Goal: Task Accomplishment & Management: Complete application form

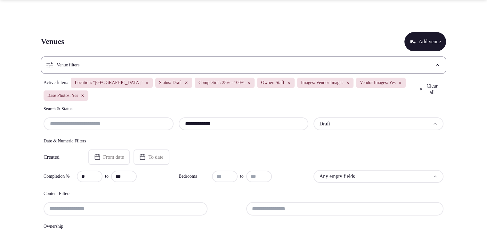
scroll to position [120, 0]
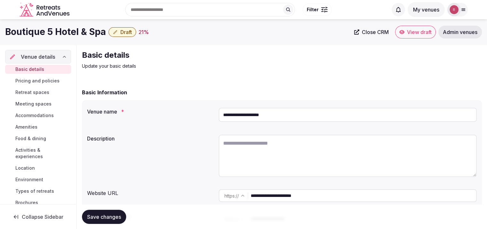
click at [285, 190] on input "**********" at bounding box center [363, 195] width 225 height 13
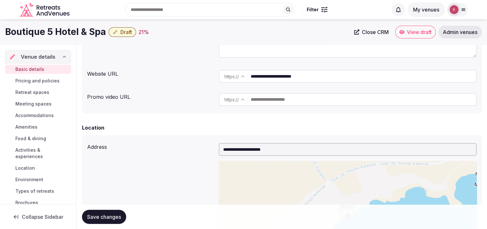
scroll to position [22, 0]
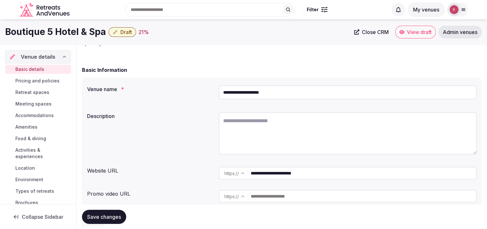
click at [262, 120] on textarea at bounding box center [348, 133] width 258 height 42
paste textarea "**********"
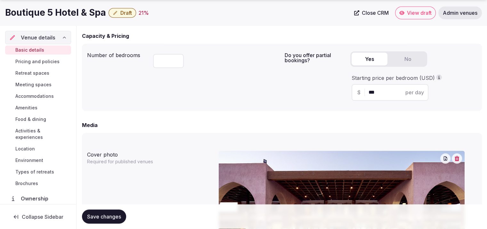
scroll to position [622, 0]
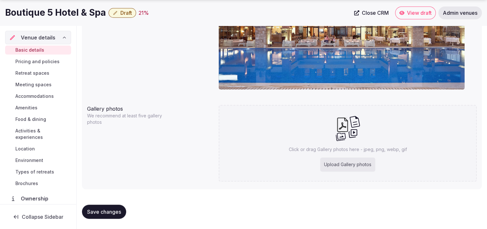
type textarea "**********"
drag, startPoint x: 120, startPoint y: 211, endPoint x: 148, endPoint y: 191, distance: 34.8
click at [119, 211] on span "Save changes" at bounding box center [104, 211] width 34 height 6
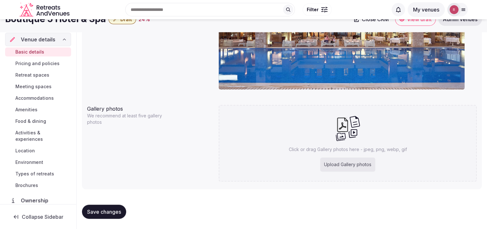
scroll to position [222, 0]
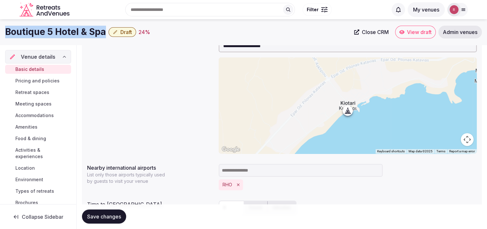
drag, startPoint x: 105, startPoint y: 31, endPoint x: 12, endPoint y: 30, distance: 93.1
click at [10, 31] on div "Boutique 5 Hotel & Spa Draft 24 %" at bounding box center [177, 32] width 345 height 12
copy h1 "outique 5 Hotel & Spa"
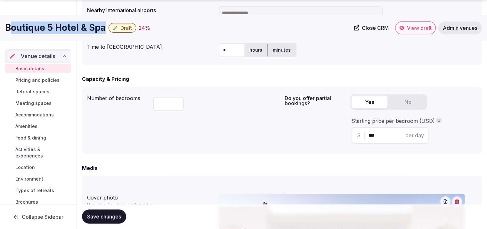
scroll to position [398, 0]
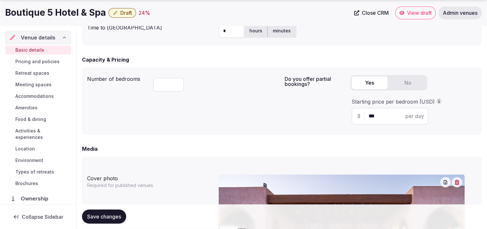
click at [165, 85] on input "*" at bounding box center [168, 84] width 31 height 14
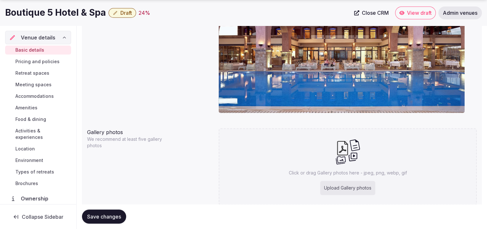
type input "**"
click at [100, 212] on button "Save changes" at bounding box center [104, 216] width 44 height 14
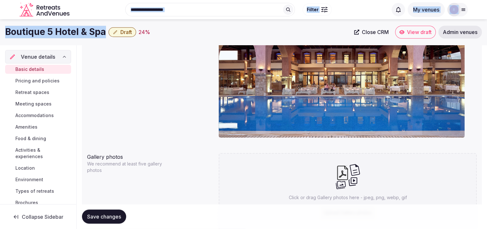
scroll to position [573, 0]
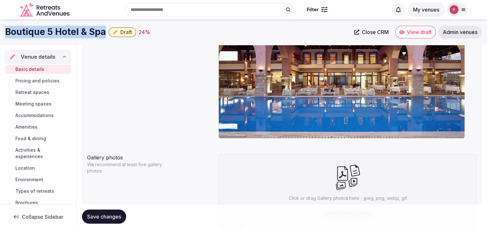
drag, startPoint x: 105, startPoint y: 12, endPoint x: 3, endPoint y: 22, distance: 101.9
click at [3, 22] on div "Boutique 5 Hotel & Spa Draft 24 % Close CRM View draft Admin venues" at bounding box center [243, 32] width 487 height 26
copy h1 "Boutique 5 Hotel & Spa"
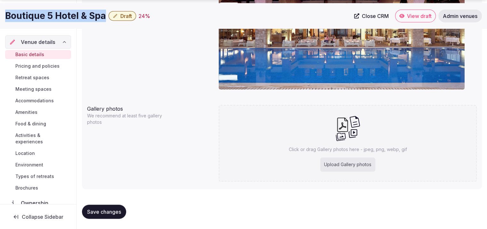
scroll to position [622, 0]
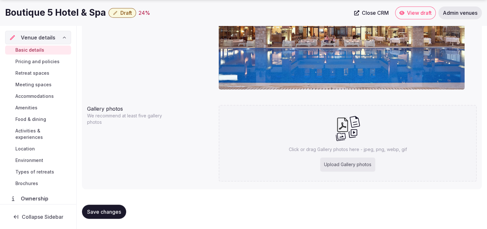
click at [322, 165] on div "Upload Gallery photos" at bounding box center [347, 164] width 55 height 14
click at [342, 161] on div "Upload Gallery photos" at bounding box center [347, 164] width 55 height 14
type input "**********"
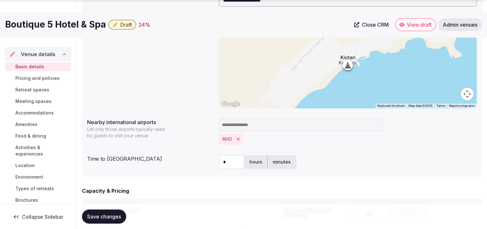
scroll to position [455, 0]
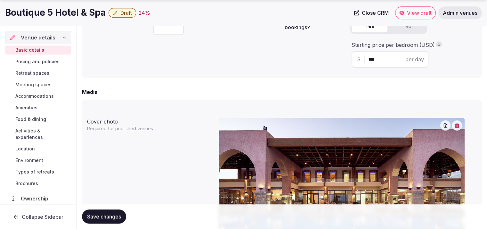
click at [318, 74] on div "Number of bedrooms ** Do you offer partial bookings? Yes No Starting price per …" at bounding box center [282, 44] width 400 height 67
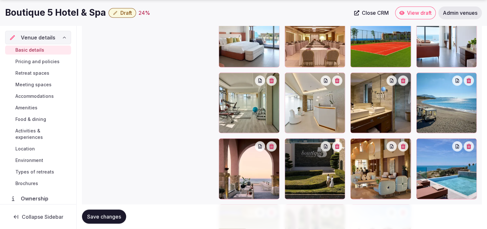
scroll to position [775, 0]
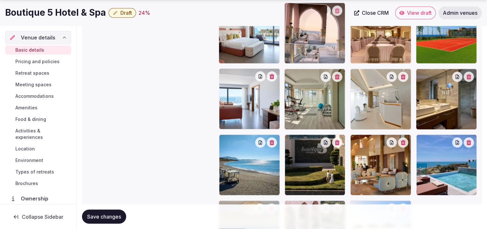
drag, startPoint x: 267, startPoint y: 165, endPoint x: 325, endPoint y: 60, distance: 119.6
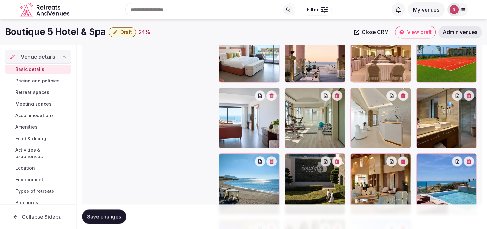
scroll to position [750, 0]
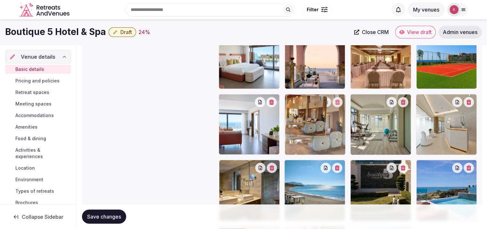
drag, startPoint x: 390, startPoint y: 181, endPoint x: 332, endPoint y: 134, distance: 75.2
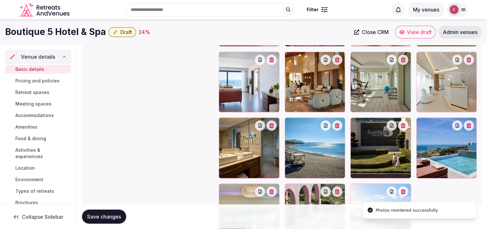
scroll to position [774, 0]
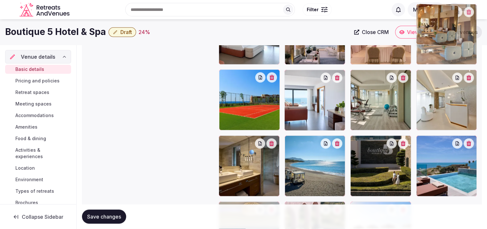
drag, startPoint x: 326, startPoint y: 116, endPoint x: 438, endPoint y: 70, distance: 120.4
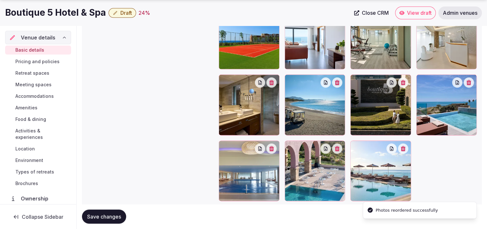
scroll to position [842, 0]
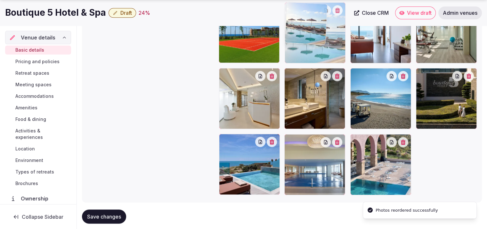
drag, startPoint x: 396, startPoint y: 167, endPoint x: 349, endPoint y: 52, distance: 124.4
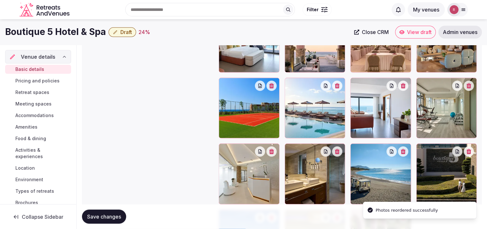
scroll to position [765, 0]
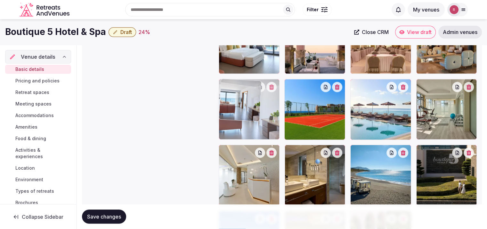
drag, startPoint x: 376, startPoint y: 106, endPoint x: 275, endPoint y: 114, distance: 101.2
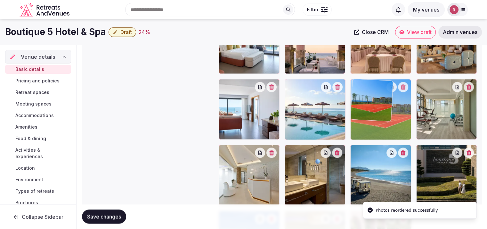
drag, startPoint x: 317, startPoint y: 114, endPoint x: 346, endPoint y: 114, distance: 28.2
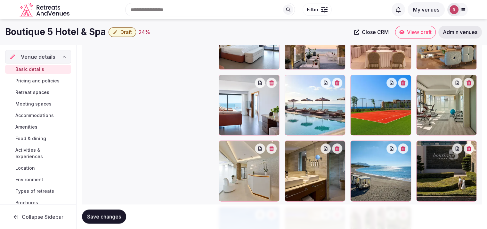
scroll to position [782, 0]
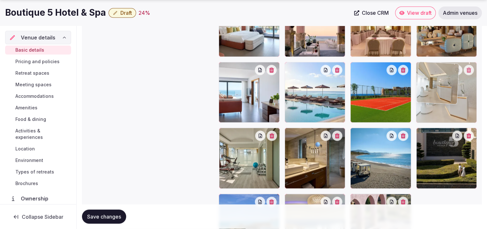
drag, startPoint x: 257, startPoint y: 172, endPoint x: 473, endPoint y: 123, distance: 221.5
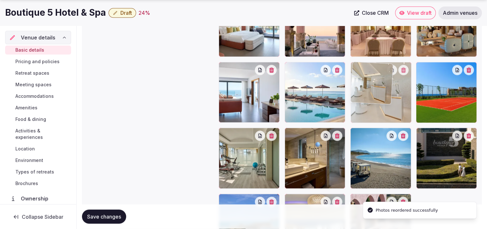
drag, startPoint x: 449, startPoint y: 106, endPoint x: 404, endPoint y: 114, distance: 46.2
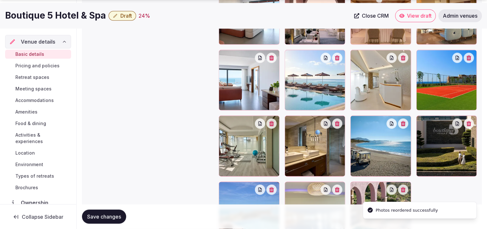
scroll to position [797, 0]
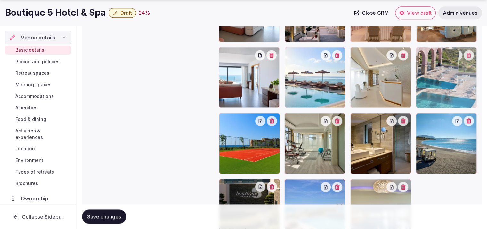
drag, startPoint x: 379, startPoint y: 195, endPoint x: 453, endPoint y: 88, distance: 130.0
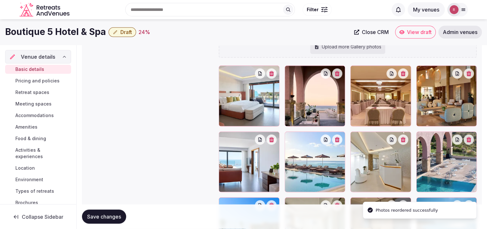
scroll to position [677, 0]
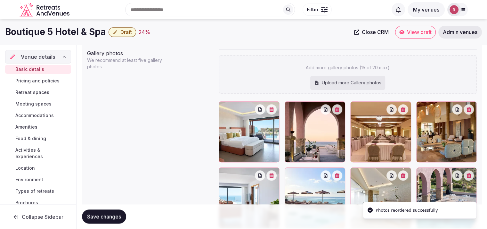
click at [115, 214] on span "Save changes" at bounding box center [104, 216] width 34 height 6
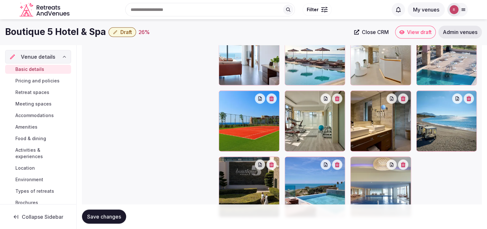
scroll to position [813, 0]
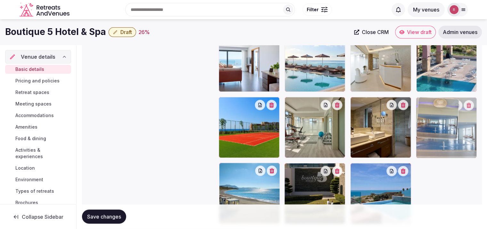
drag, startPoint x: 380, startPoint y: 189, endPoint x: 436, endPoint y: 140, distance: 74.6
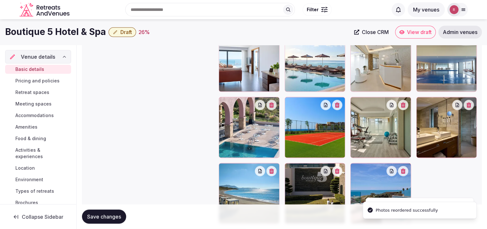
scroll to position [772, 0]
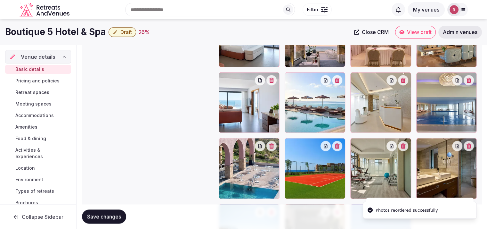
click at [108, 218] on span "Save changes" at bounding box center [104, 216] width 34 height 6
click at [41, 92] on span "Retreat spaces" at bounding box center [32, 92] width 34 height 6
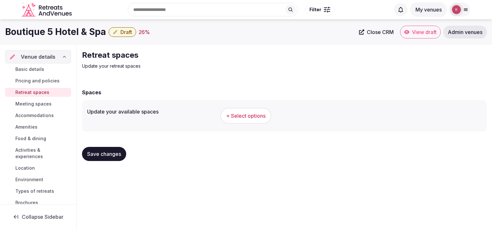
click at [247, 118] on span "+ Select options" at bounding box center [245, 115] width 39 height 7
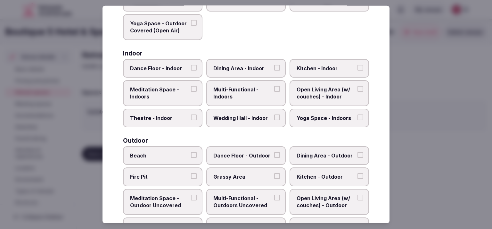
scroll to position [94, 0]
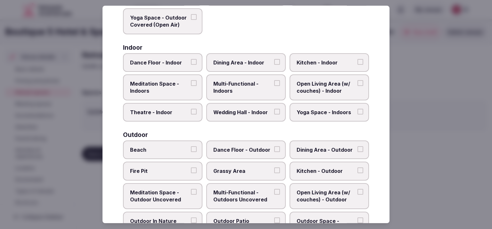
click at [175, 111] on span "Theatre - Indoor" at bounding box center [159, 111] width 59 height 7
click at [191, 111] on button "Theatre - Indoor" at bounding box center [194, 111] width 6 height 6
click at [256, 112] on span "Wedding Hall - Indoor" at bounding box center [242, 111] width 59 height 7
click at [274, 112] on button "Wedding Hall - Indoor" at bounding box center [277, 111] width 6 height 6
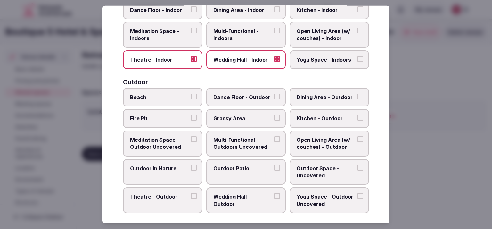
scroll to position [149, 0]
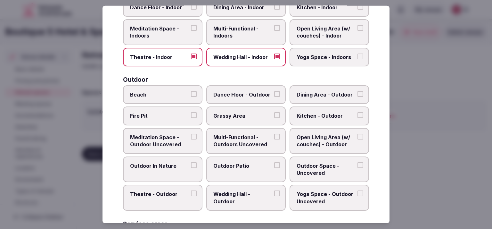
click at [177, 95] on span "Beach" at bounding box center [159, 94] width 59 height 7
click at [191, 95] on button "Beach" at bounding box center [194, 94] width 6 height 6
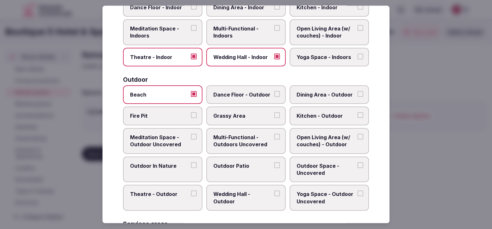
click at [244, 38] on span "Multi-Functional - Indoors" at bounding box center [242, 32] width 59 height 14
click at [274, 31] on button "Multi-Functional - Indoors" at bounding box center [277, 28] width 6 height 6
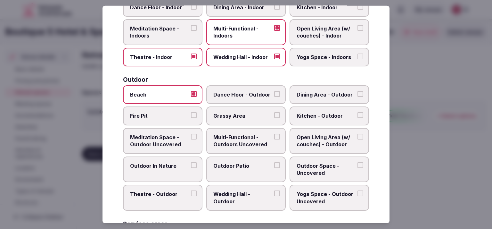
click at [346, 91] on span "Dining Area - Outdoor" at bounding box center [325, 94] width 59 height 7
click at [357, 91] on button "Dining Area - Outdoor" at bounding box center [360, 94] width 6 height 6
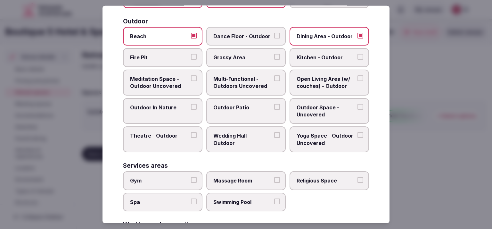
scroll to position [209, 0]
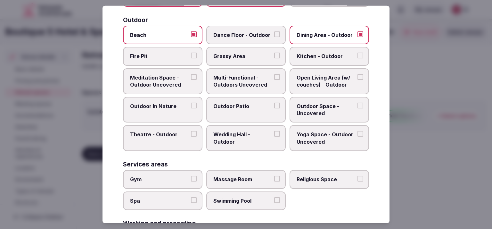
click at [255, 110] on label "Outdoor Patio" at bounding box center [245, 110] width 79 height 26
click at [274, 108] on button "Outdoor Patio" at bounding box center [277, 105] width 6 height 6
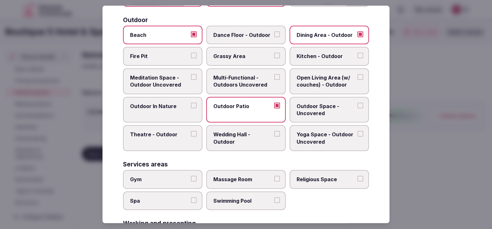
click at [250, 133] on span "Wedding Hall - Outdoor" at bounding box center [242, 138] width 59 height 14
click at [274, 133] on button "Wedding Hall - Outdoor" at bounding box center [277, 134] width 6 height 6
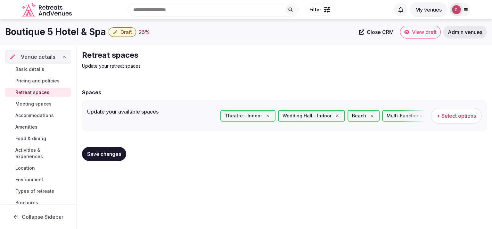
click at [453, 114] on span "+ Select options" at bounding box center [455, 115] width 39 height 7
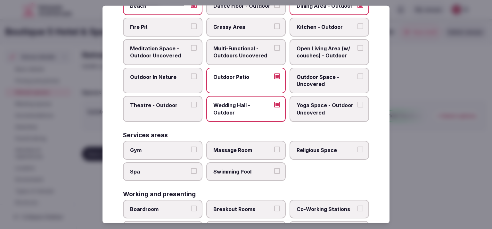
scroll to position [239, 0]
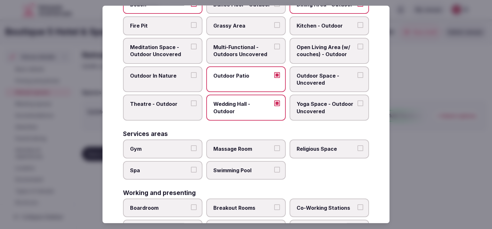
click at [176, 149] on span "Gym" at bounding box center [159, 148] width 59 height 7
click at [191, 149] on button "Gym" at bounding box center [194, 148] width 6 height 6
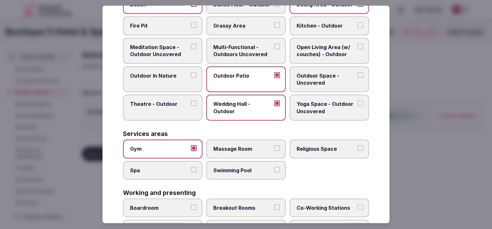
click at [169, 162] on label "Spa" at bounding box center [162, 169] width 79 height 19
click at [191, 166] on button "Spa" at bounding box center [194, 169] width 6 height 6
click at [252, 169] on span "Swimming Pool" at bounding box center [242, 169] width 59 height 7
click at [274, 169] on button "Swimming Pool" at bounding box center [277, 169] width 6 height 6
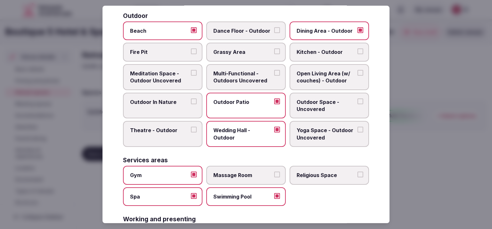
scroll to position [220, 0]
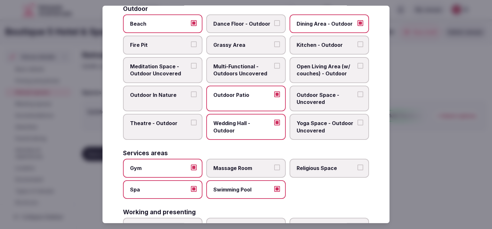
drag, startPoint x: 255, startPoint y: 72, endPoint x: 283, endPoint y: 77, distance: 28.4
click at [256, 71] on span "Multi-Functional - Outdoors Uncovered" at bounding box center [242, 70] width 59 height 14
click at [274, 68] on button "Multi-Functional - Outdoors Uncovered" at bounding box center [277, 66] width 6 height 6
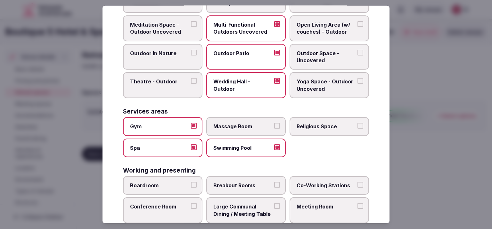
scroll to position [294, 0]
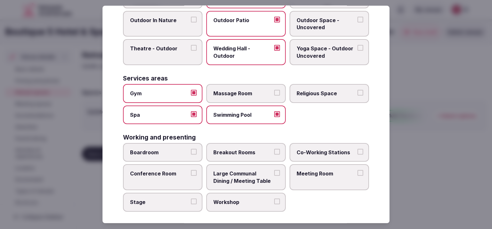
click at [326, 170] on span "Meeting Room" at bounding box center [325, 173] width 59 height 7
click at [357, 170] on button "Meeting Room" at bounding box center [360, 173] width 6 height 6
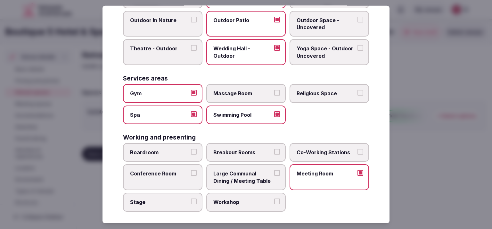
click at [177, 198] on span "Stage" at bounding box center [159, 201] width 59 height 7
click at [191, 198] on button "Stage" at bounding box center [194, 201] width 6 height 6
click at [175, 178] on label "Conference Room" at bounding box center [162, 177] width 79 height 26
click at [191, 175] on button "Conference Room" at bounding box center [194, 173] width 6 height 6
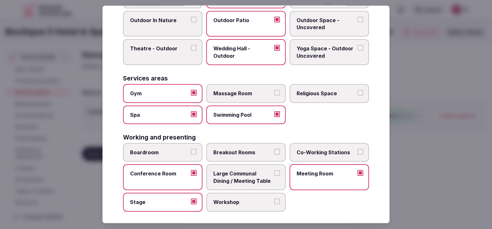
click at [416, 134] on div at bounding box center [246, 114] width 492 height 229
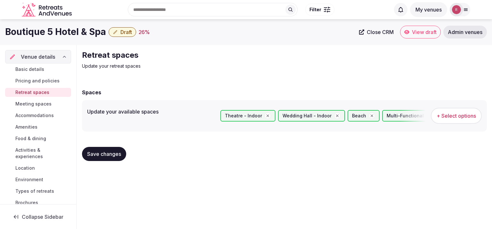
click at [99, 154] on span "Save changes" at bounding box center [104, 153] width 34 height 6
click at [27, 103] on span "Meeting spaces" at bounding box center [33, 103] width 36 height 6
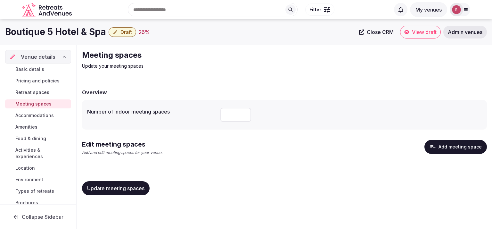
click at [448, 149] on button "Add meeting space" at bounding box center [455, 147] width 62 height 14
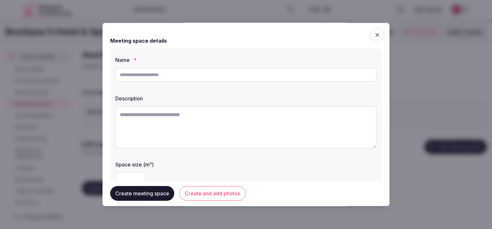
click at [192, 81] on div at bounding box center [245, 76] width 261 height 22
paste input "**********"
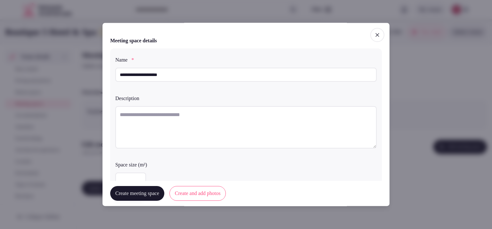
click at [137, 71] on input "**********" at bounding box center [245, 75] width 261 height 14
drag, startPoint x: 175, startPoint y: 79, endPoint x: 136, endPoint y: 77, distance: 39.4
click at [136, 77] on input "**********" at bounding box center [245, 75] width 261 height 14
type input "******"
click at [190, 119] on textarea at bounding box center [245, 127] width 261 height 42
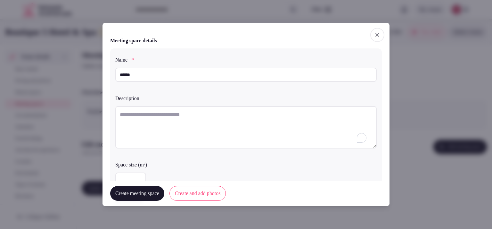
paste textarea "**********"
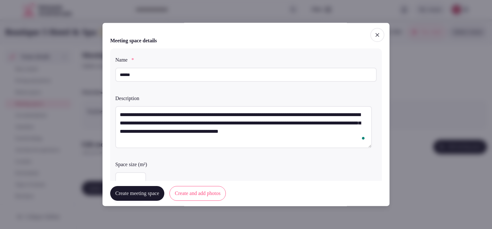
type textarea "**********"
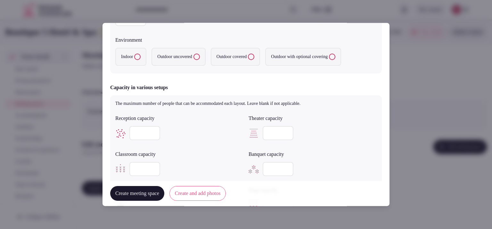
click at [123, 48] on label "Indoor" at bounding box center [130, 57] width 31 height 18
click at [134, 54] on button "Indoor" at bounding box center [137, 57] width 6 height 6
click at [148, 130] on div at bounding box center [179, 133] width 128 height 14
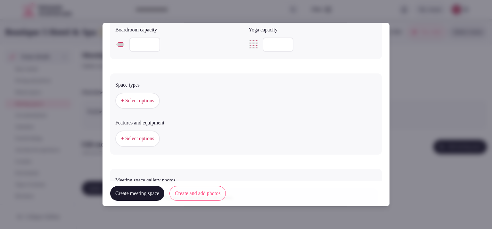
type input "***"
click at [146, 101] on span "+ Select options" at bounding box center [137, 100] width 33 height 7
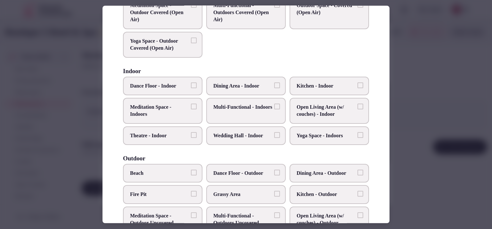
scroll to position [88, 0]
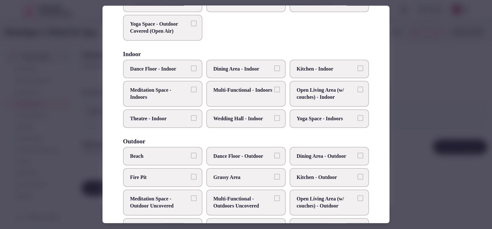
click at [267, 87] on span "Multi-Functional - Indoors" at bounding box center [242, 89] width 59 height 7
click at [274, 87] on button "Multi-Functional - Indoors" at bounding box center [277, 89] width 6 height 6
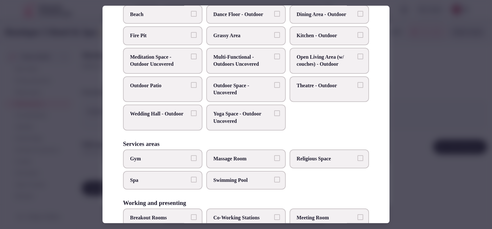
scroll to position [261, 0]
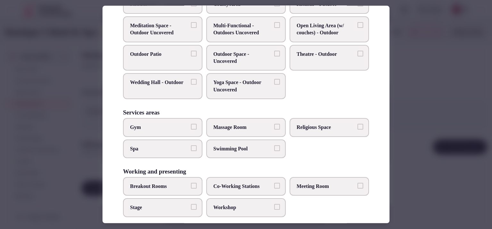
click at [164, 204] on span "Stage" at bounding box center [159, 207] width 59 height 7
click at [191, 204] on button "Stage" at bounding box center [194, 207] width 6 height 6
click at [305, 185] on span "Meeting Room" at bounding box center [325, 185] width 59 height 7
click at [357, 185] on button "Meeting Room" at bounding box center [360, 185] width 6 height 6
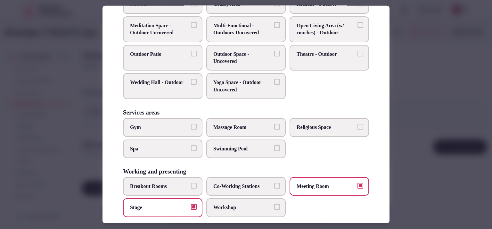
click at [247, 206] on span "Workshop" at bounding box center [242, 207] width 59 height 7
click at [274, 206] on button "Workshop" at bounding box center [277, 207] width 6 height 6
click at [417, 115] on div at bounding box center [246, 114] width 492 height 229
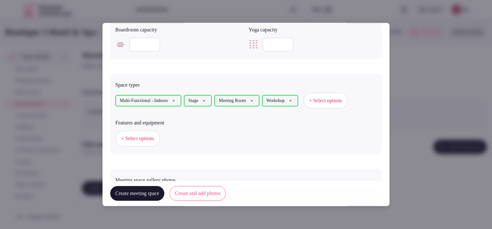
click at [149, 135] on span "+ Select options" at bounding box center [137, 138] width 33 height 7
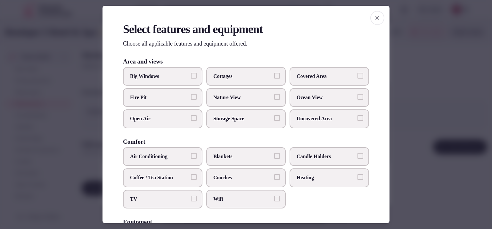
click at [159, 158] on span "Air Conditioning" at bounding box center [159, 156] width 59 height 7
click at [191, 158] on button "Air Conditioning" at bounding box center [194, 156] width 6 height 6
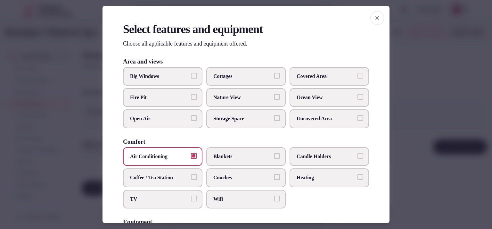
click at [319, 74] on span "Covered Area" at bounding box center [325, 75] width 59 height 7
click at [357, 74] on button "Covered Area" at bounding box center [360, 75] width 6 height 6
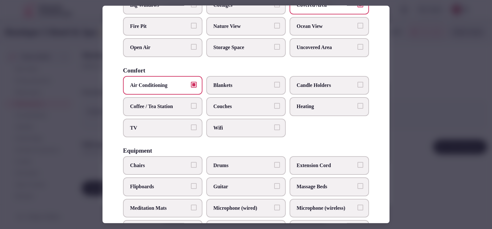
scroll to position [73, 0]
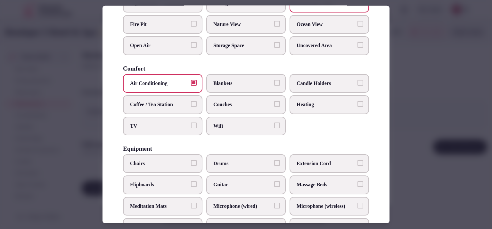
click at [144, 124] on span "TV" at bounding box center [159, 125] width 59 height 7
click at [191, 124] on button "TV" at bounding box center [194, 125] width 6 height 6
click at [156, 102] on span "Coffee / Tea Station" at bounding box center [159, 104] width 59 height 7
click at [191, 102] on button "Coffee / Tea Station" at bounding box center [194, 104] width 6 height 6
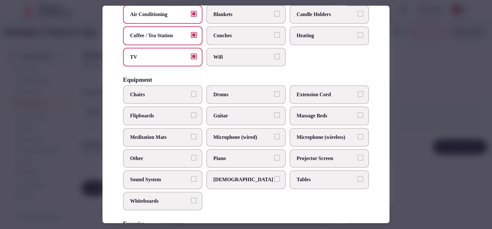
scroll to position [159, 0]
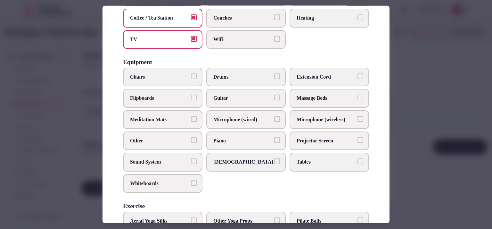
click at [165, 83] on label "Chairs" at bounding box center [162, 77] width 79 height 19
click at [191, 79] on button "Chairs" at bounding box center [194, 76] width 6 height 6
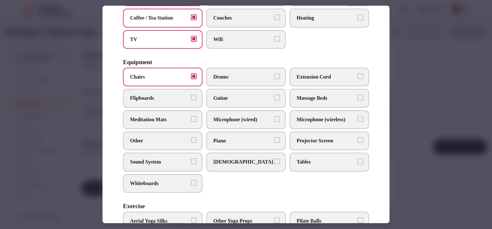
click at [230, 113] on label "Microphone (wired)" at bounding box center [245, 119] width 79 height 19
click at [274, 116] on button "Microphone (wired)" at bounding box center [277, 119] width 6 height 6
click at [302, 158] on span "Tables" at bounding box center [325, 161] width 59 height 7
click at [357, 158] on button "Tables" at bounding box center [360, 161] width 6 height 6
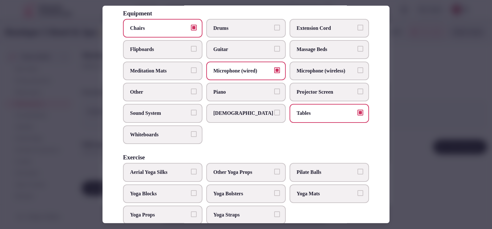
scroll to position [215, 0]
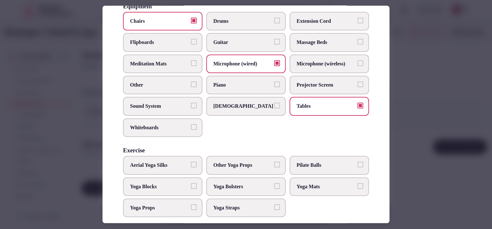
click at [169, 99] on label "Sound System" at bounding box center [162, 106] width 79 height 19
click at [191, 102] on button "Sound System" at bounding box center [194, 105] width 6 height 6
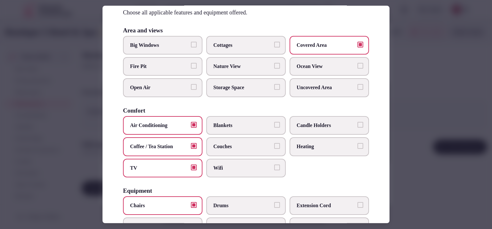
scroll to position [221, 0]
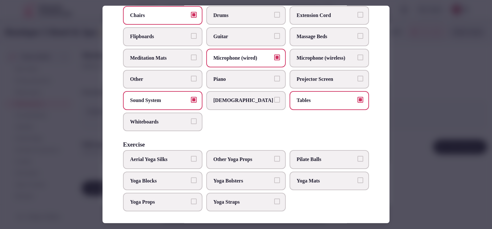
click at [357, 78] on button "Projector Screen" at bounding box center [360, 79] width 6 height 6
click at [387, 121] on div "Select features and equipment Choose all applicable features and equipment offe…" at bounding box center [245, 114] width 287 height 217
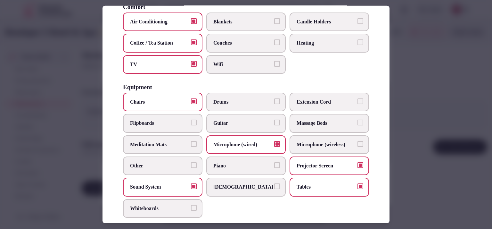
scroll to position [128, 0]
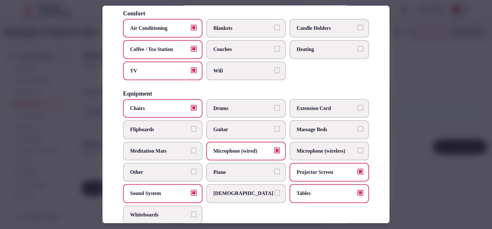
click at [268, 151] on span "Microphone (wired)" at bounding box center [242, 150] width 59 height 7
click at [274, 151] on button "Microphone (wired)" at bounding box center [277, 150] width 6 height 6
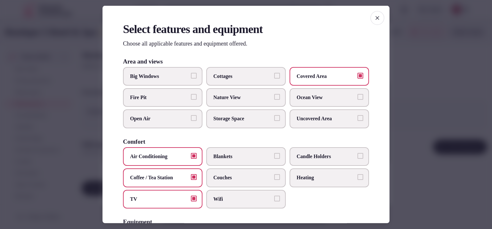
click at [412, 82] on div at bounding box center [246, 114] width 492 height 229
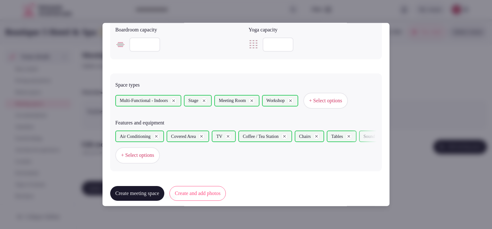
click at [192, 188] on button "Create and add photos" at bounding box center [197, 193] width 57 height 15
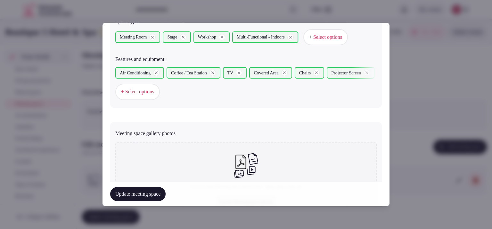
scroll to position [402, 0]
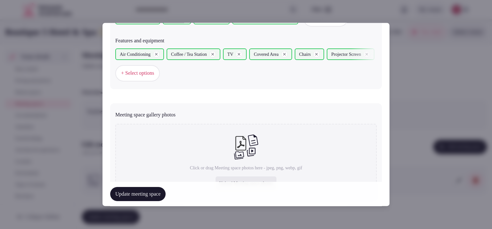
click at [245, 178] on div "Upload Meeting space photos" at bounding box center [245, 183] width 61 height 14
type input "**********"
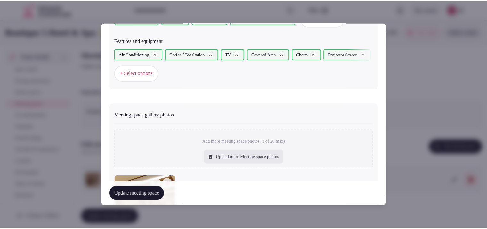
scroll to position [475, 0]
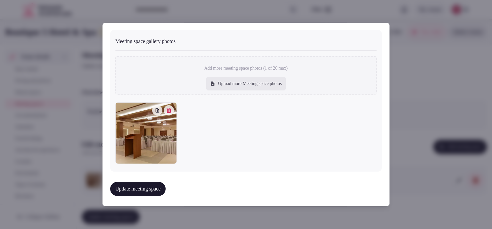
click at [144, 184] on button "Update meeting space" at bounding box center [137, 188] width 55 height 14
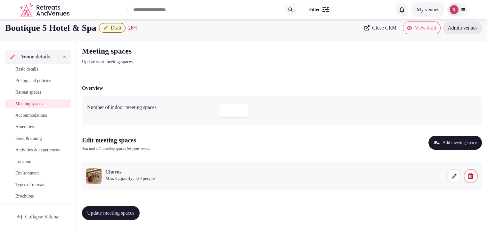
scroll to position [5, 0]
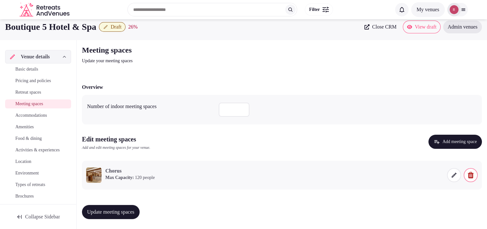
click at [132, 207] on button "Update meeting spaces" at bounding box center [111, 211] width 58 height 14
click at [44, 118] on link "Accommodations" at bounding box center [38, 115] width 66 height 9
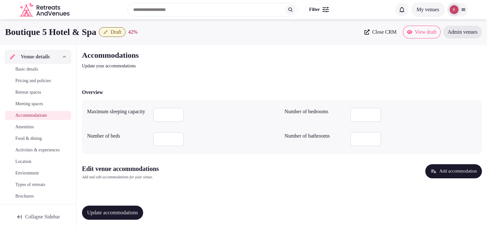
scroll to position [1, 0]
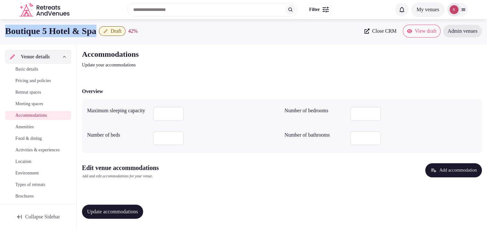
drag, startPoint x: 104, startPoint y: 32, endPoint x: 0, endPoint y: 23, distance: 103.8
click at [0, 23] on div "Boutique 5 Hotel & Spa Draft 42 % Close CRM View draft Admin venues" at bounding box center [243, 31] width 487 height 26
copy h1 "Boutique 5 Hotel & Spa"
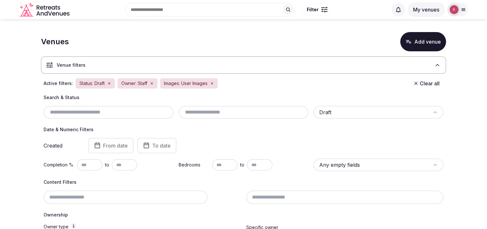
scroll to position [109, 0]
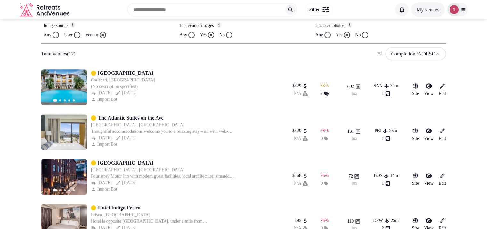
scroll to position [234, 0]
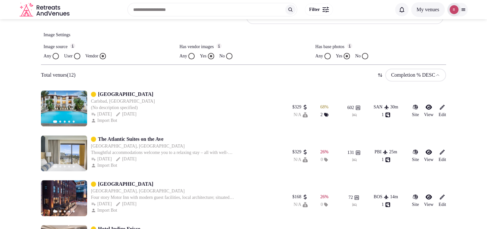
drag, startPoint x: 121, startPoint y: 91, endPoint x: 0, endPoint y: 92, distance: 121.3
click at [0, 92] on section "**********" at bounding box center [243, 207] width 487 height 844
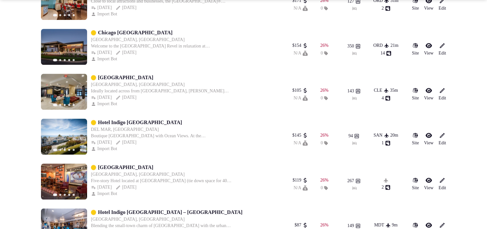
scroll to position [634, 0]
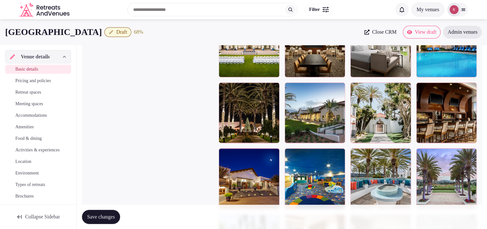
scroll to position [766, 0]
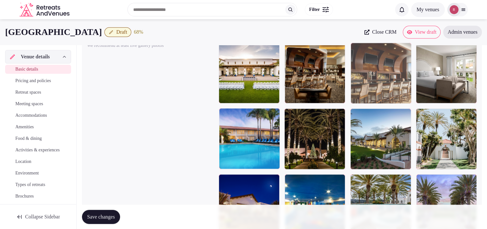
drag, startPoint x: 458, startPoint y: 146, endPoint x: 357, endPoint y: 95, distance: 112.1
click at [357, 95] on body "**********" at bounding box center [243, 86] width 487 height 1705
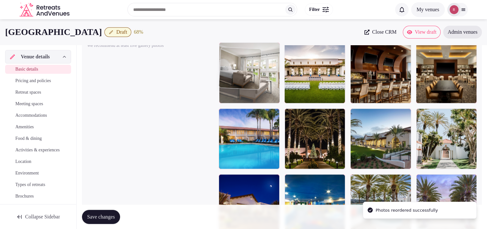
drag, startPoint x: 462, startPoint y: 84, endPoint x: 280, endPoint y: 83, distance: 181.5
click at [280, 83] on body "**********" at bounding box center [243, 86] width 487 height 1705
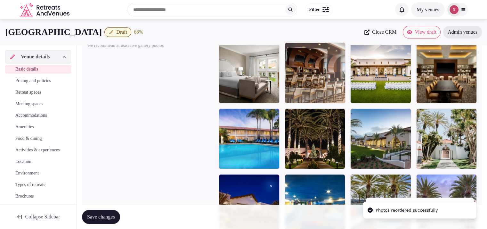
drag, startPoint x: 382, startPoint y: 83, endPoint x: 337, endPoint y: 82, distance: 45.1
click at [337, 82] on body "**********" at bounding box center [243, 86] width 487 height 1705
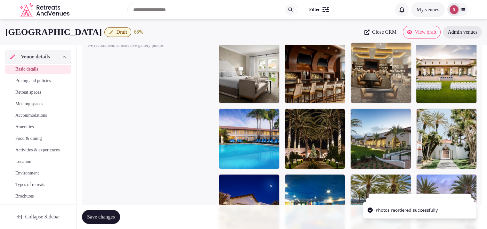
click at [397, 91] on body "**********" at bounding box center [243, 86] width 487 height 1705
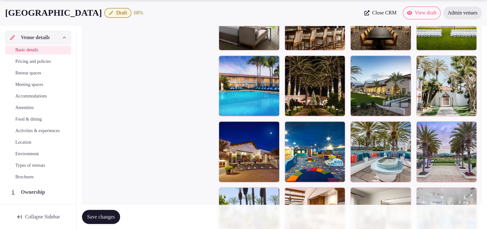
scroll to position [830, 0]
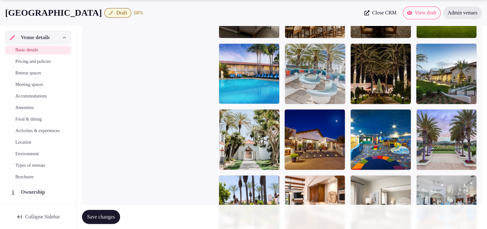
drag, startPoint x: 370, startPoint y: 154, endPoint x: 326, endPoint y: 93, distance: 74.8
click at [326, 93] on body "**********" at bounding box center [243, 22] width 487 height 1705
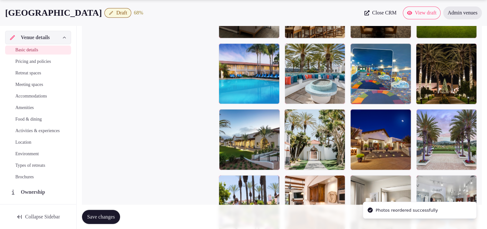
drag, startPoint x: 371, startPoint y: 155, endPoint x: 393, endPoint y: 97, distance: 61.6
click at [393, 97] on body "**********" at bounding box center [243, 22] width 487 height 1705
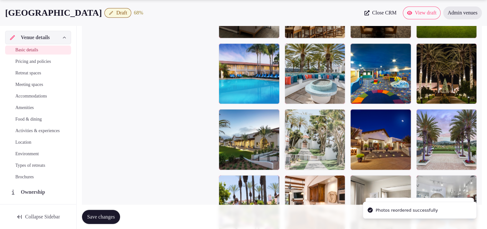
drag, startPoint x: 309, startPoint y: 159, endPoint x: 287, endPoint y: 182, distance: 31.5
click at [329, 178] on body "**********" at bounding box center [243, 22] width 487 height 1705
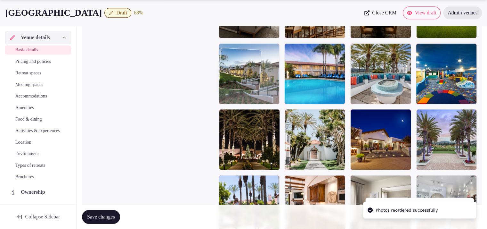
drag, startPoint x: 245, startPoint y: 154, endPoint x: 249, endPoint y: 97, distance: 56.5
click at [249, 97] on body "**********" at bounding box center [243, 22] width 487 height 1705
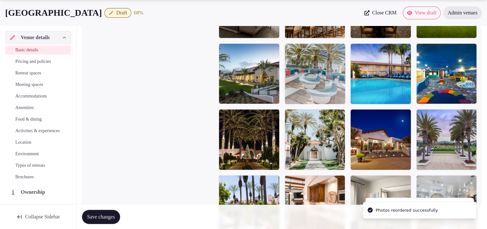
drag, startPoint x: 391, startPoint y: 94, endPoint x: 338, endPoint y: 96, distance: 53.1
click at [338, 96] on body "**********" at bounding box center [243, 22] width 487 height 1705
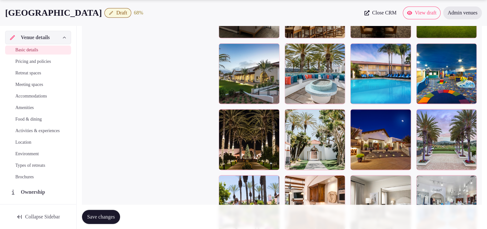
click at [127, 14] on span "Draft" at bounding box center [121, 13] width 11 height 6
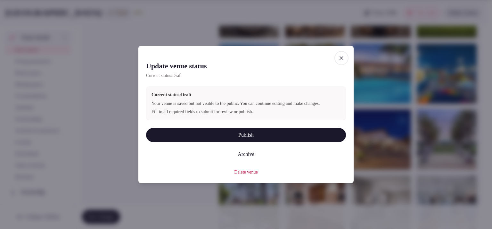
click at [246, 140] on button "Publish" at bounding box center [246, 135] width 200 height 14
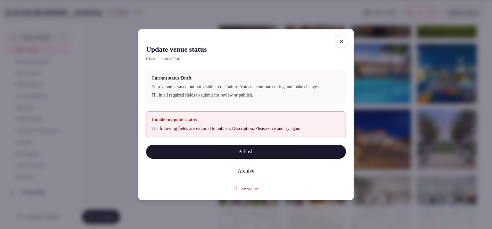
click at [339, 38] on icon "button" at bounding box center [341, 41] width 6 height 6
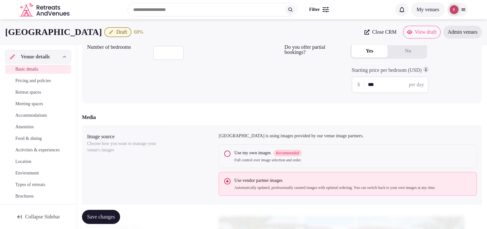
scroll to position [31, 0]
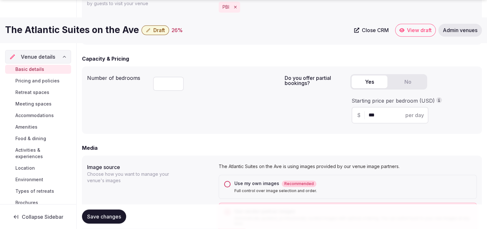
scroll to position [459, 0]
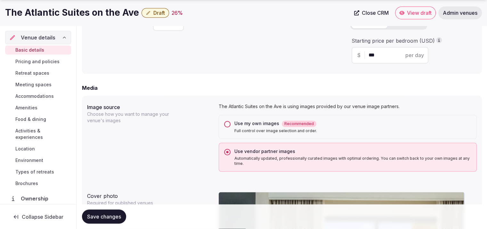
click at [230, 126] on div "Use my own images Recommended Full control over image selection and order." at bounding box center [348, 127] width 258 height 24
click at [229, 124] on button "Use my own images Recommended Full control over image selection and order." at bounding box center [227, 124] width 6 height 6
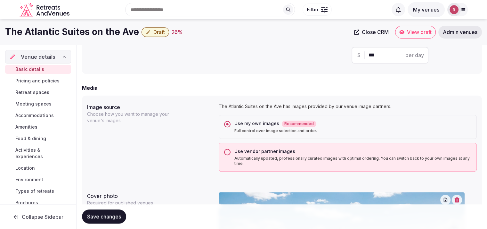
click at [118, 211] on button "Save changes" at bounding box center [104, 216] width 44 height 14
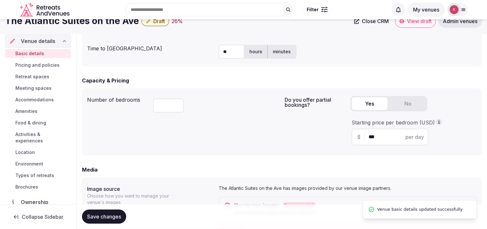
scroll to position [300, 0]
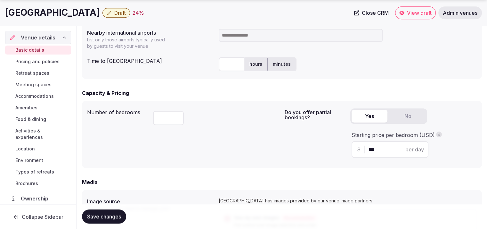
scroll to position [557, 0]
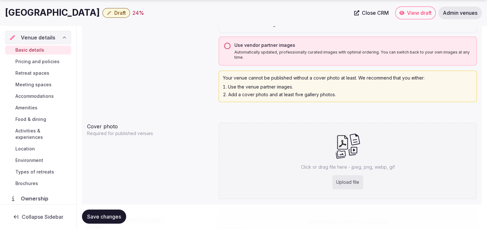
drag, startPoint x: 486, startPoint y: 134, endPoint x: 488, endPoint y: 131, distance: 3.7
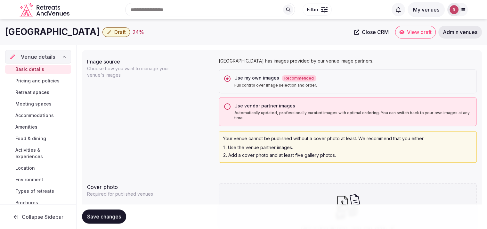
scroll to position [494, 0]
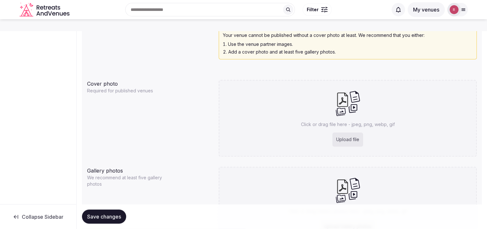
scroll to position [399, 0]
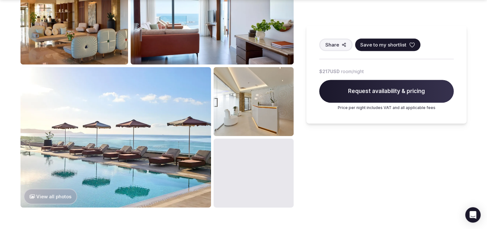
scroll to position [334, 0]
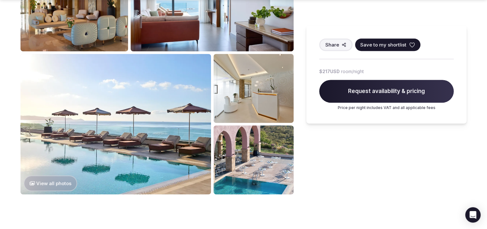
drag, startPoint x: 490, startPoint y: 33, endPoint x: 485, endPoint y: 91, distance: 57.9
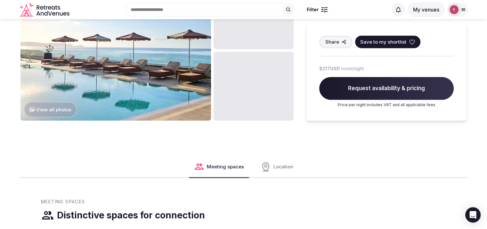
scroll to position [382, 0]
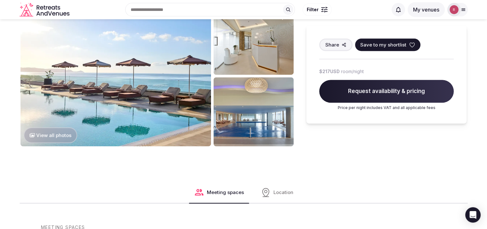
drag, startPoint x: 0, startPoint y: 0, endPoint x: 481, endPoint y: 72, distance: 486.0
